Goal: Information Seeking & Learning: Learn about a topic

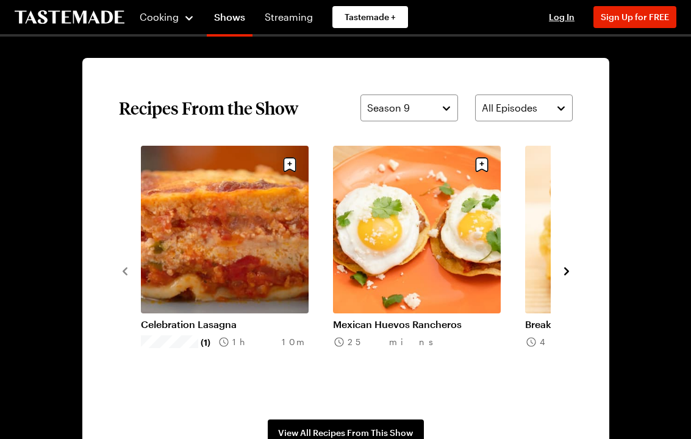
scroll to position [829, 0]
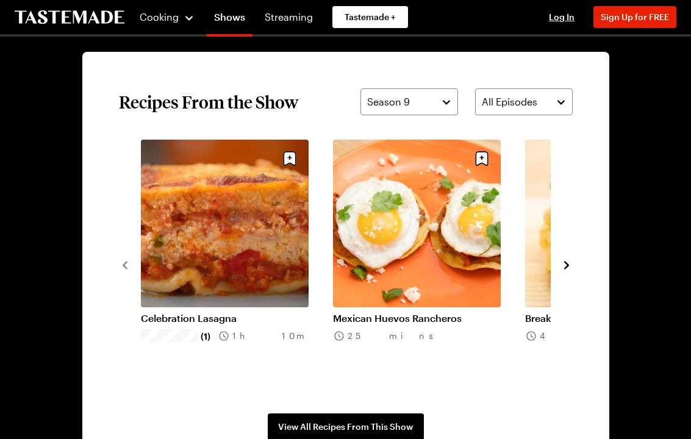
click at [563, 267] on icon "navigate to next item" at bounding box center [567, 266] width 12 height 12
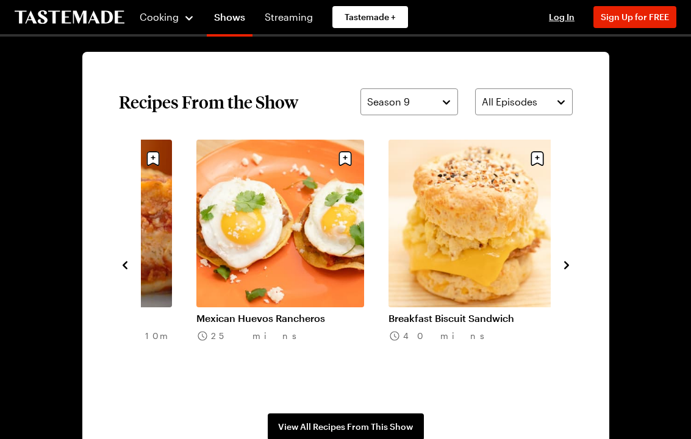
scroll to position [829, 0]
click at [571, 269] on icon "navigate to next item" at bounding box center [567, 265] width 12 height 12
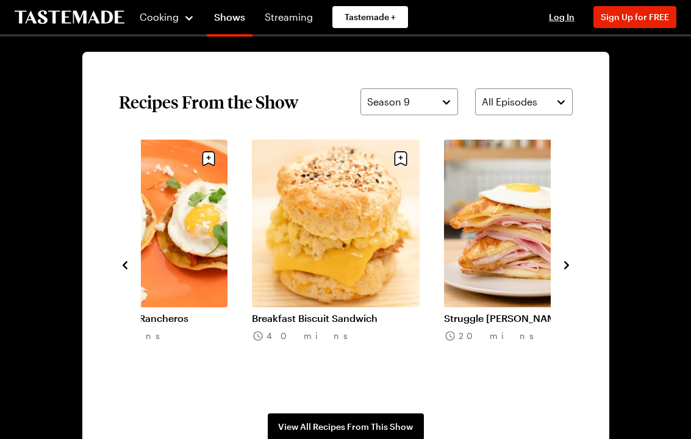
click at [576, 259] on section "Recipes From the Show Season 9 All Episodes Celebration Lasagna (1) 1h 10m Mexi…" at bounding box center [345, 264] width 527 height 425
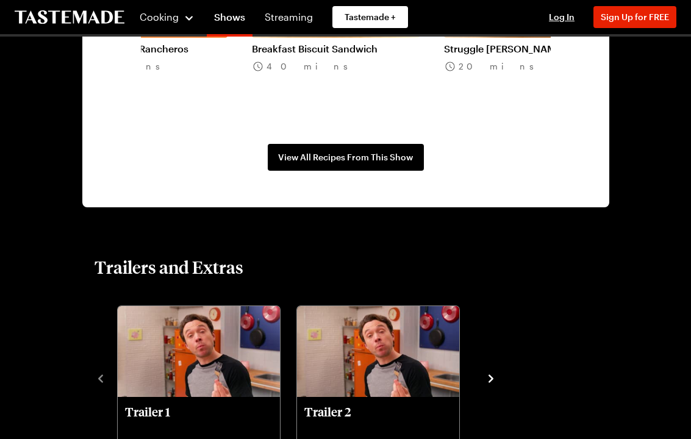
click at [408, 152] on span "View All Recipes From This Show" at bounding box center [345, 157] width 135 height 12
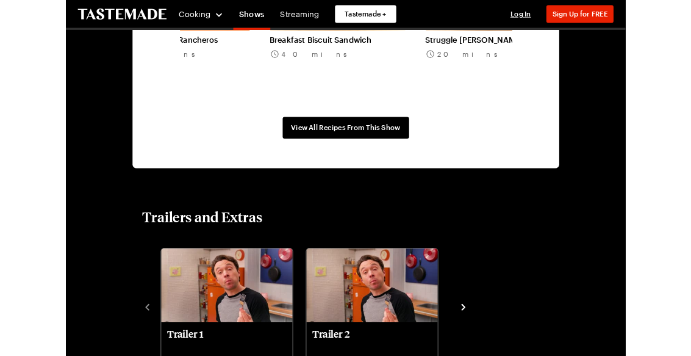
scroll to position [1133, 0]
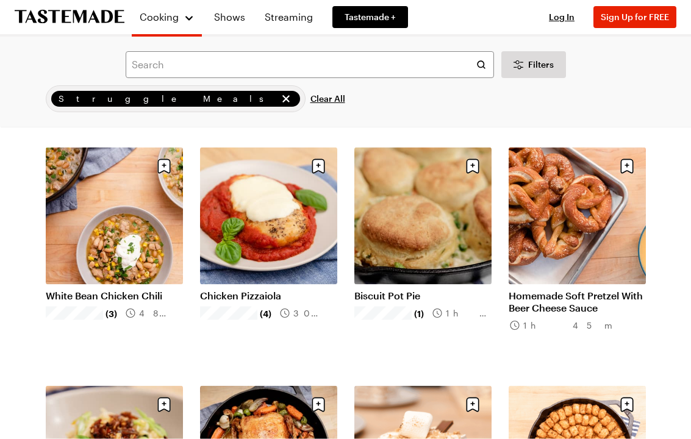
scroll to position [1077, 0]
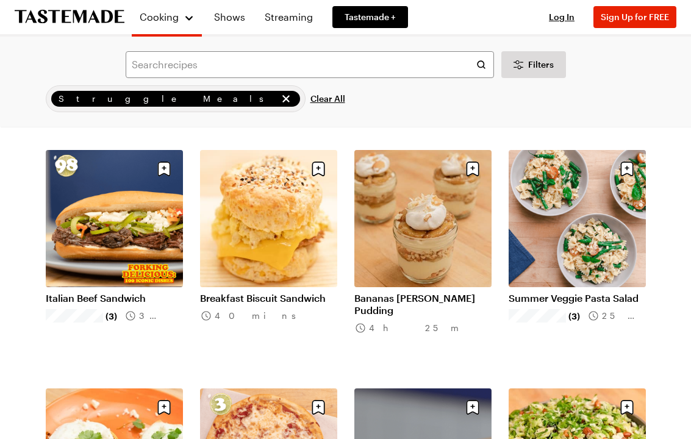
scroll to position [2503, 0]
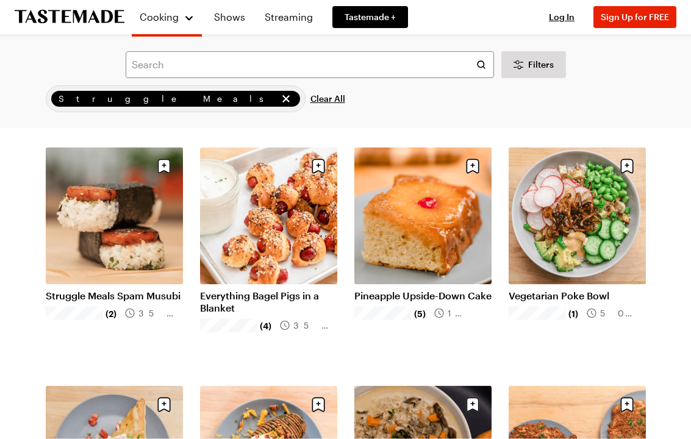
scroll to position [3938, 0]
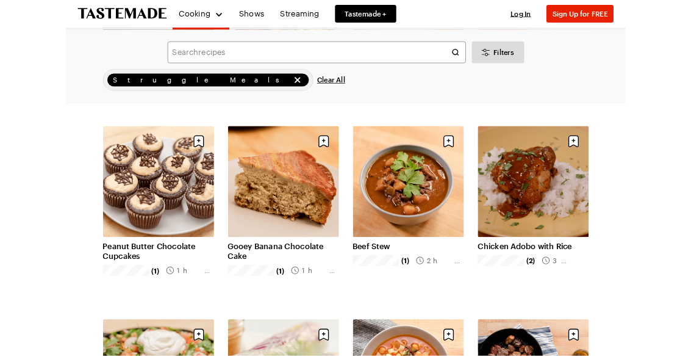
scroll to position [5122, 0]
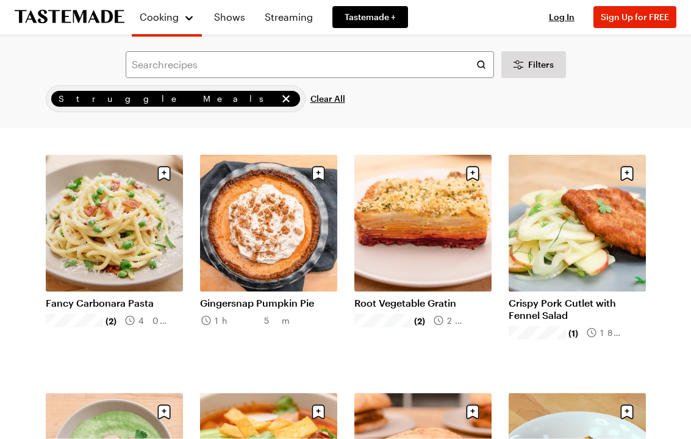
scroll to position [6795, 0]
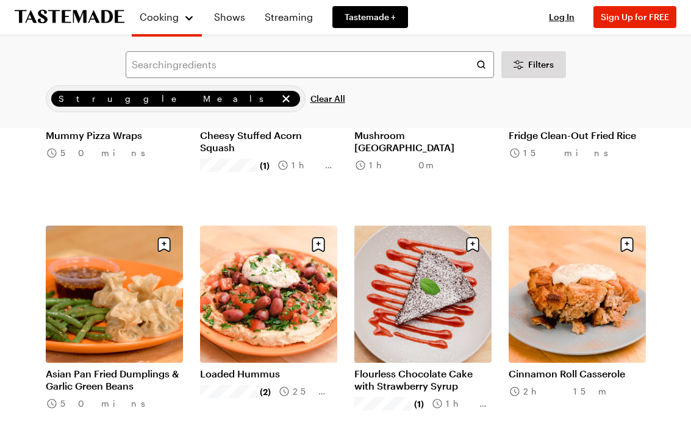
scroll to position [8397, 0]
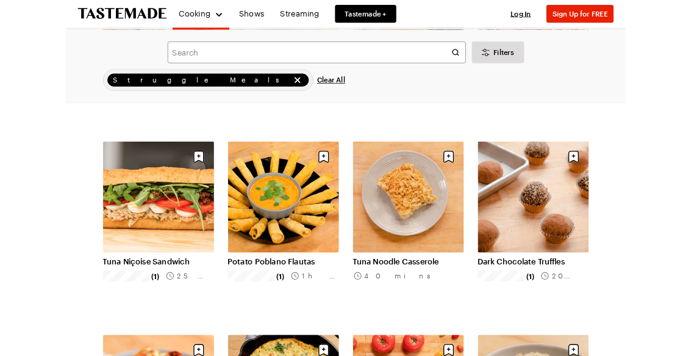
scroll to position [9158, 0]
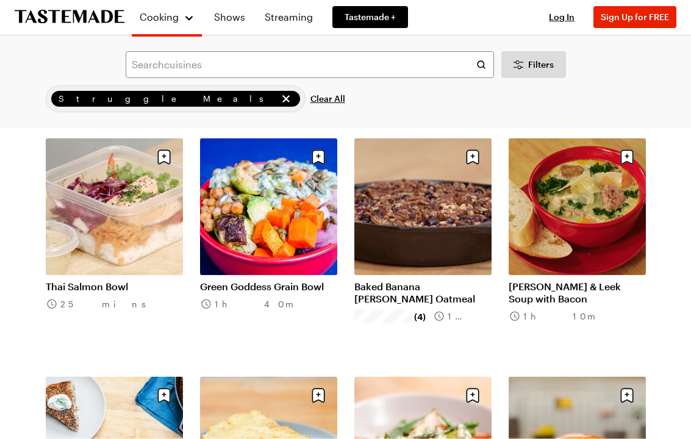
scroll to position [11106, 0]
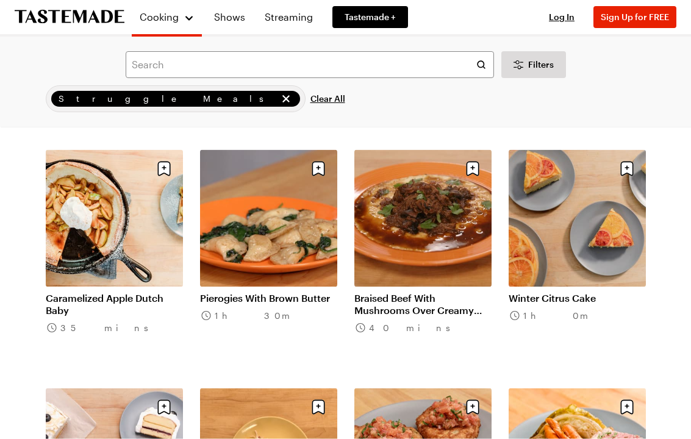
scroll to position [12049, 0]
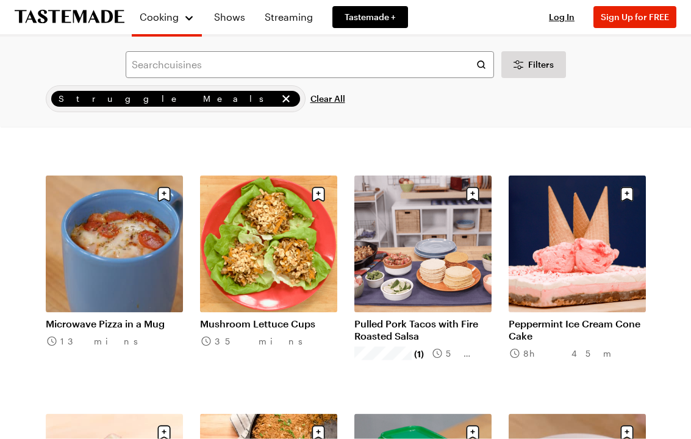
scroll to position [13933, 0]
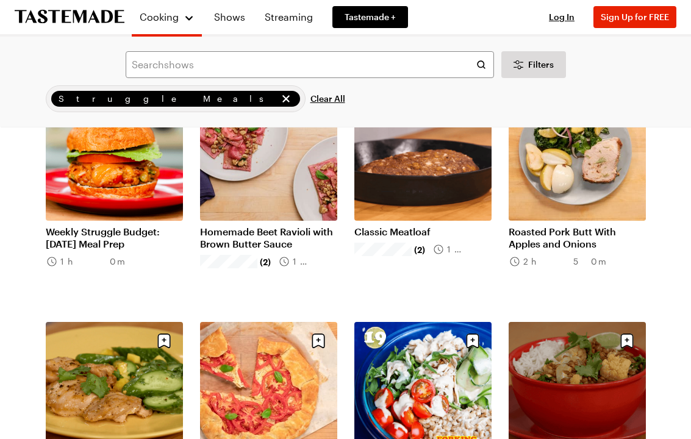
scroll to position [14503, 0]
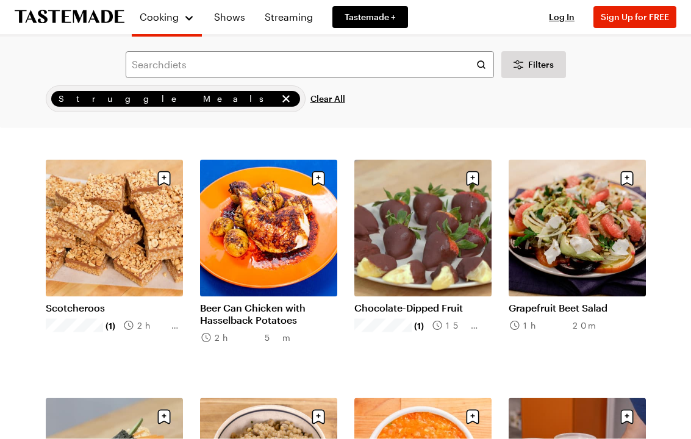
scroll to position [16097, 0]
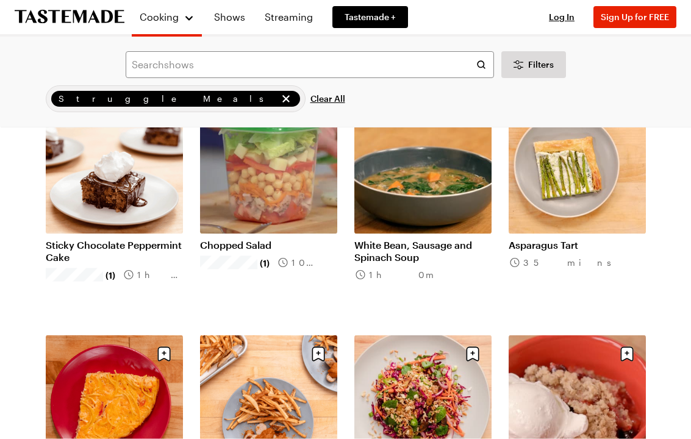
scroll to position [17114, 0]
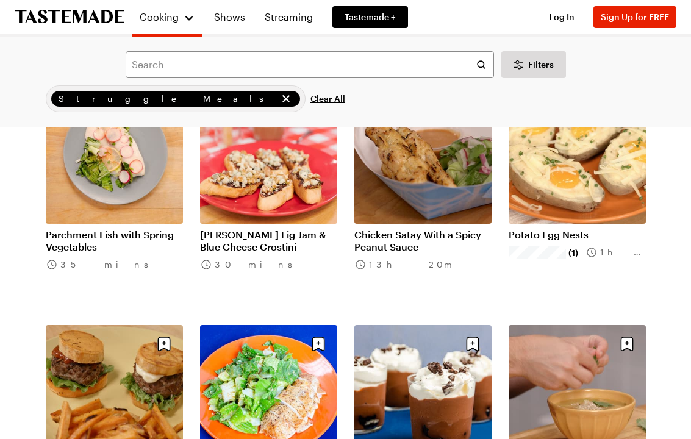
scroll to position [19750, 0]
